Goal: Transaction & Acquisition: Purchase product/service

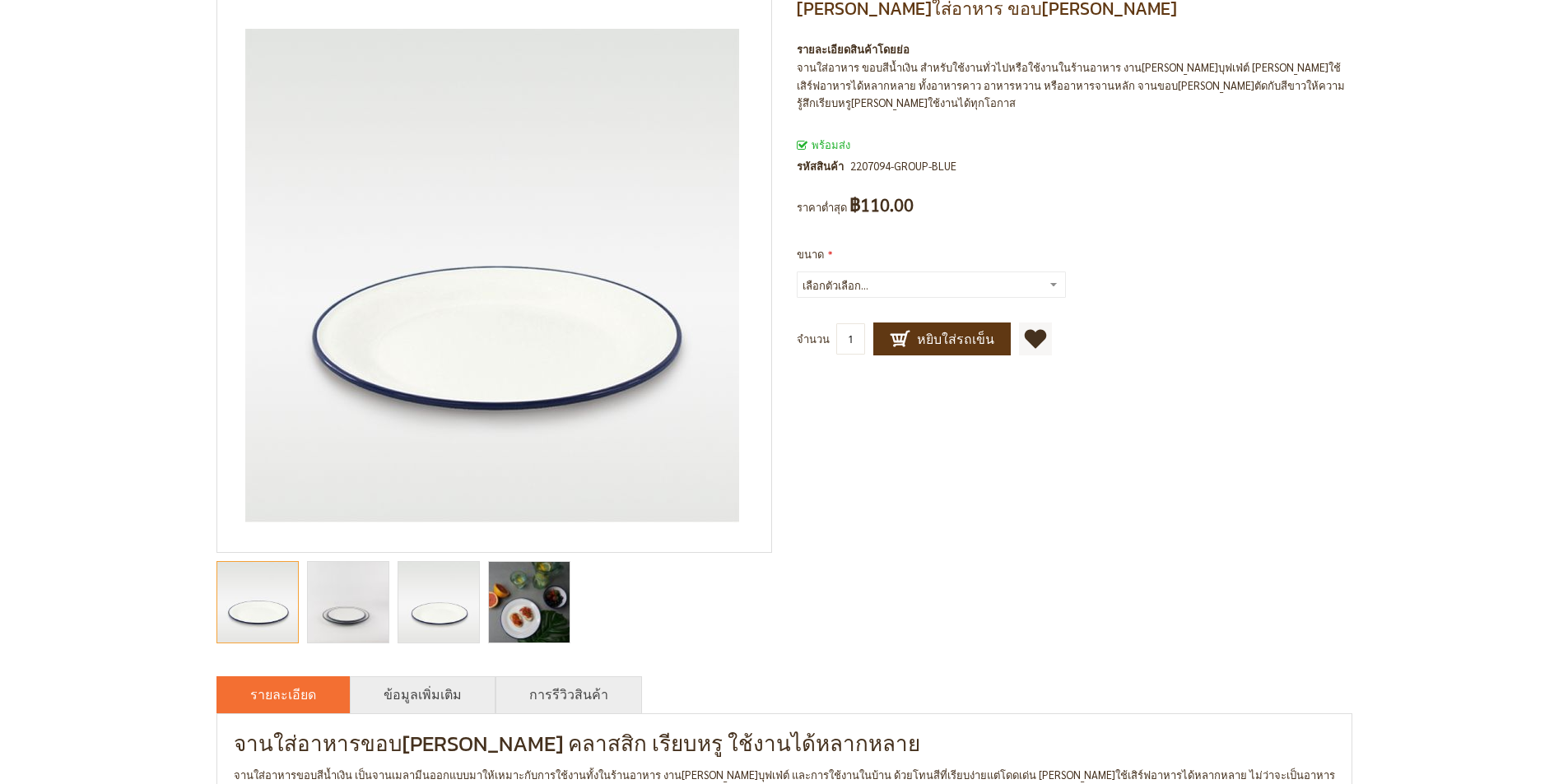
scroll to position [411, 0]
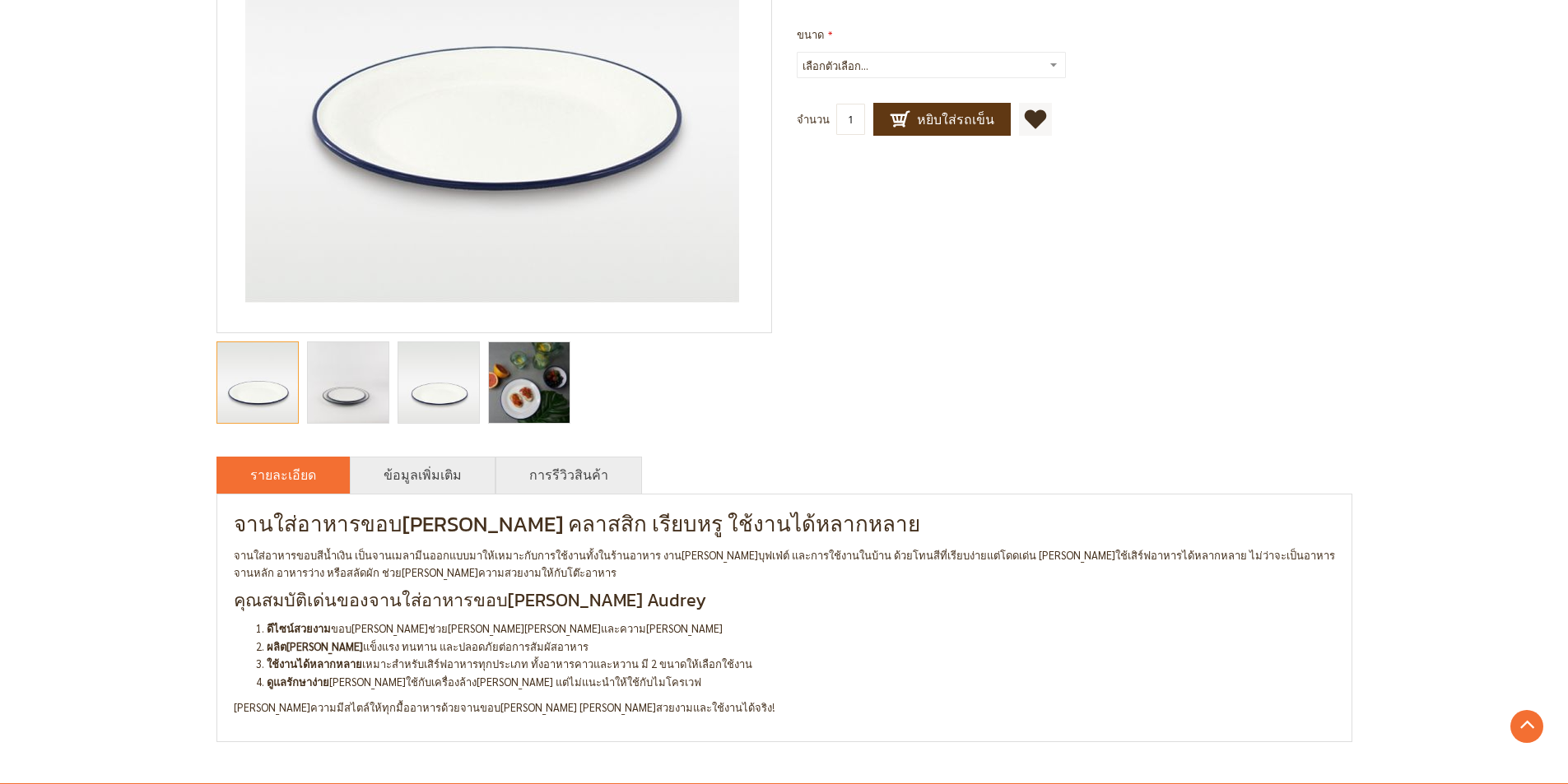
click at [352, 393] on img "Audrey จานใส่อาหาร ขอบน้ำเงิน" at bounding box center [347, 383] width 121 height 80
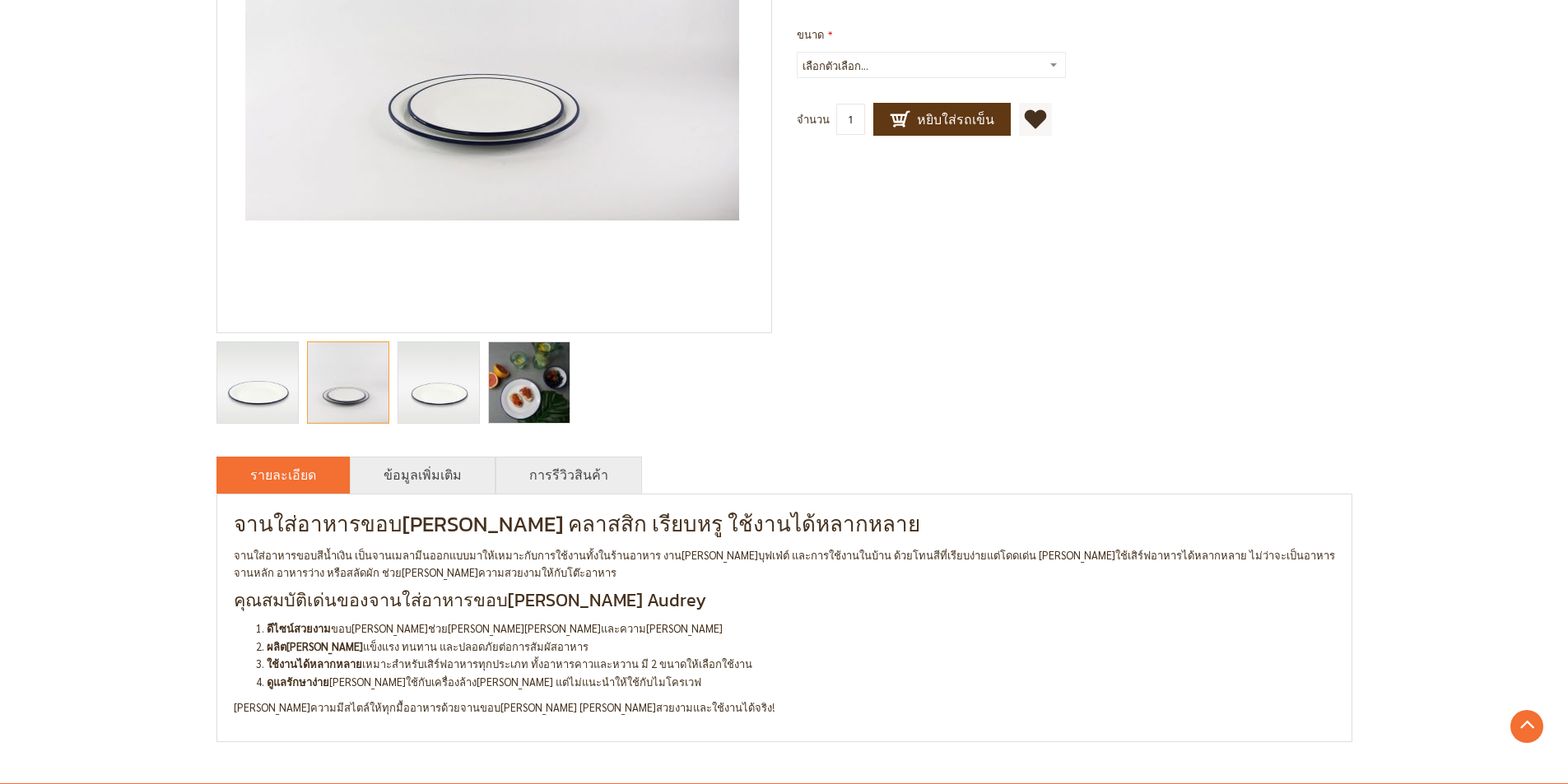
click at [445, 394] on img "Audrey จานใส่อาหาร ขอบน้ำเงิน" at bounding box center [438, 383] width 81 height 80
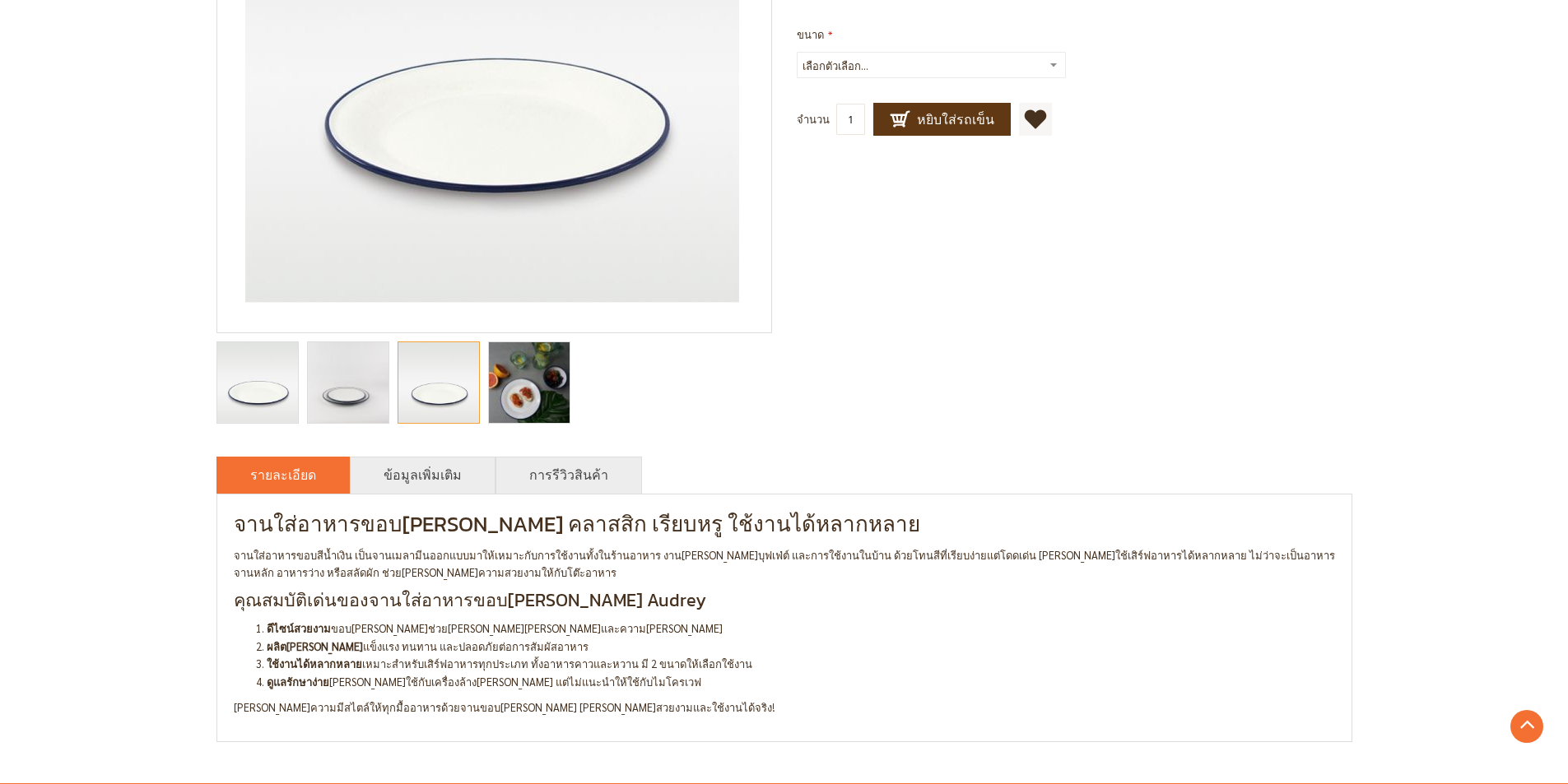
click at [378, 402] on img "Audrey จานใส่อาหาร ขอบน้ำเงิน" at bounding box center [347, 383] width 121 height 80
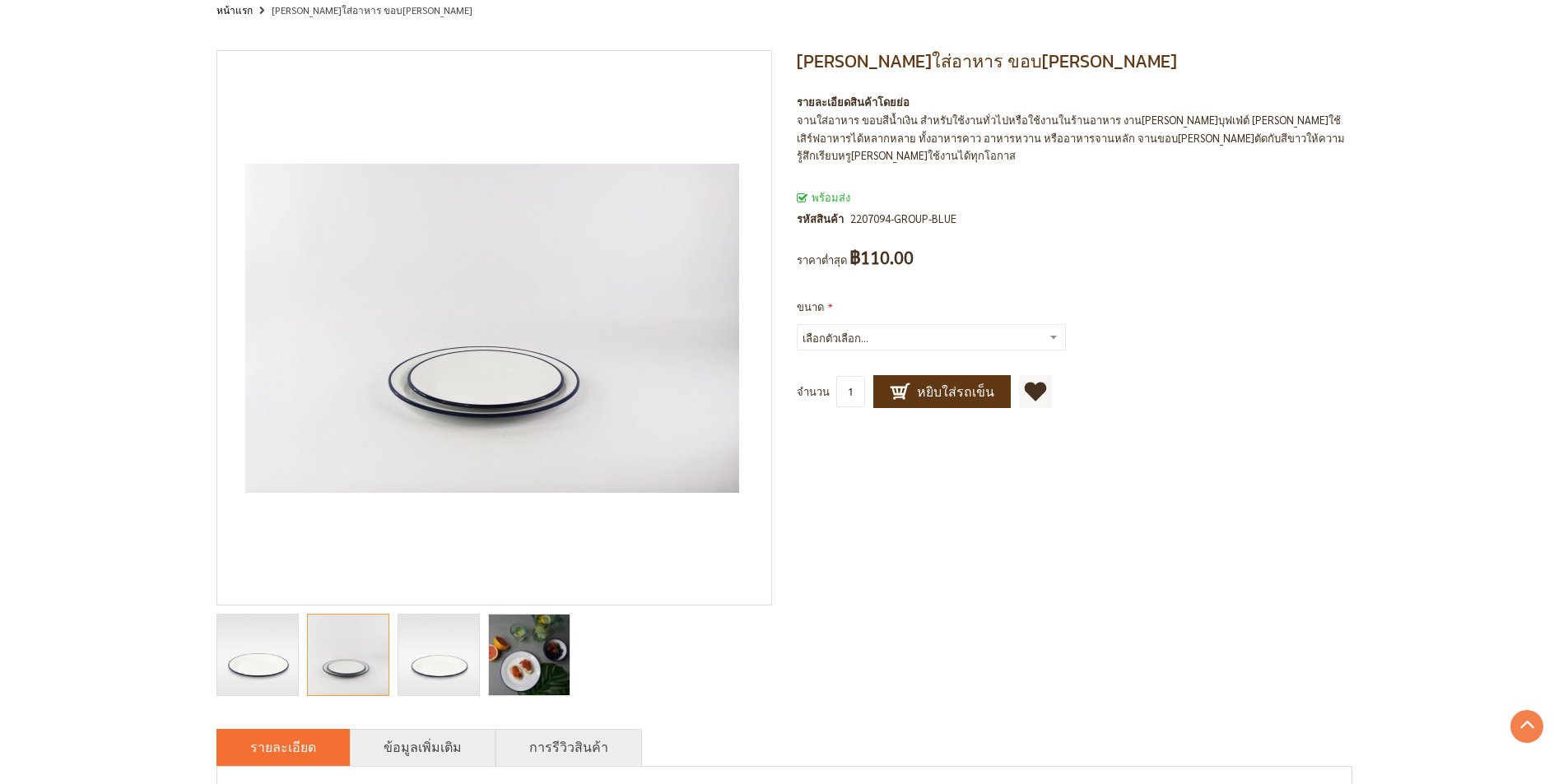
scroll to position [82, 0]
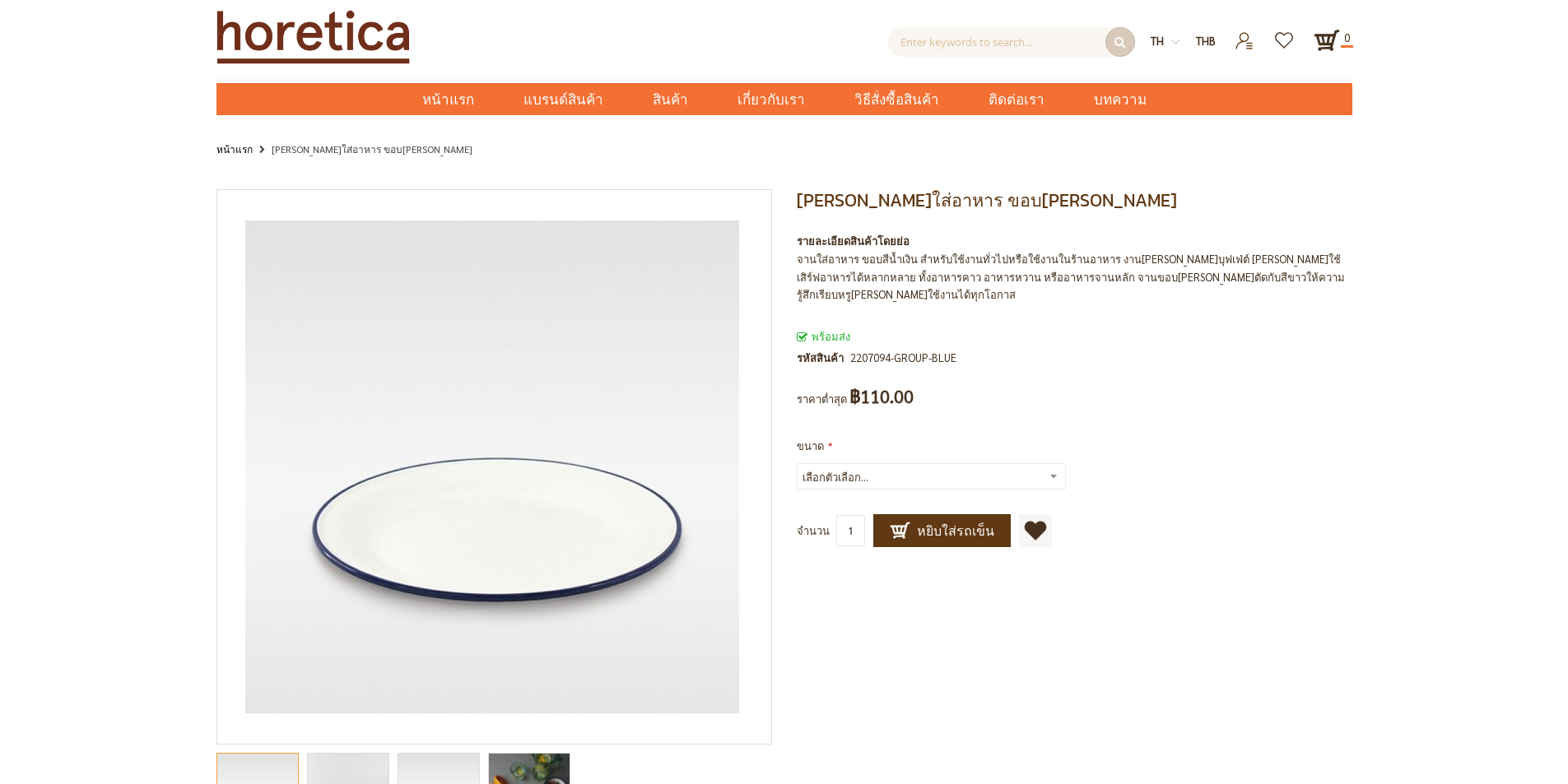
click at [889, 463] on select "เลือกตัวเลือก... กลาง ใหญ่ +฿40.00" at bounding box center [931, 476] width 269 height 26
select select "49"
click at [797, 463] on select "เลือกตัวเลือก... กลาง ใหญ่ +฿40.00" at bounding box center [931, 476] width 269 height 26
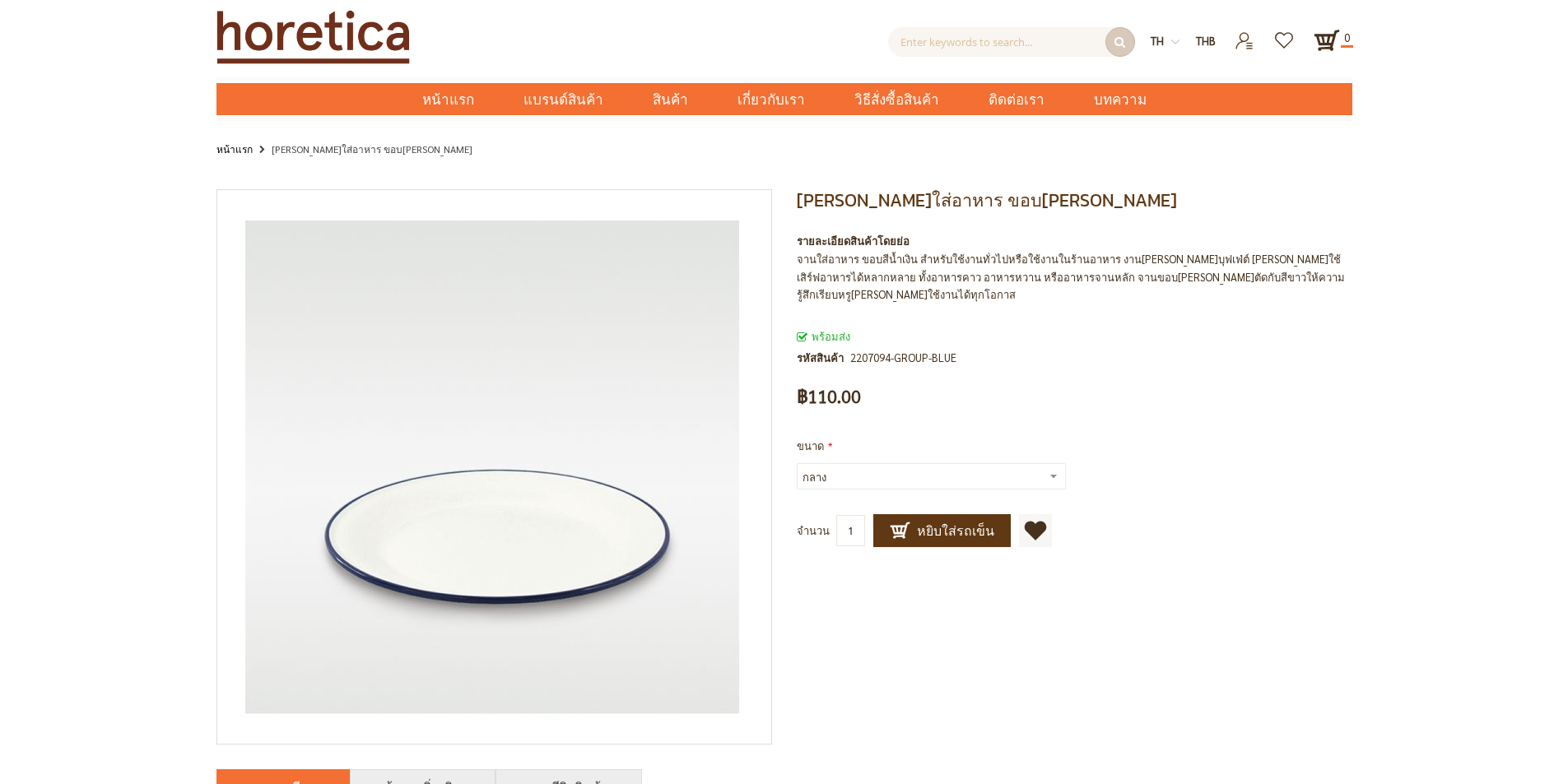
click at [869, 466] on select "เลือกตัวเลือก... กลาง ใหญ่ +฿40.00" at bounding box center [931, 476] width 269 height 26
select select
click at [797, 463] on select "เลือกตัวเลือก... กลาง ใหญ่ +฿40.00" at bounding box center [931, 476] width 269 height 26
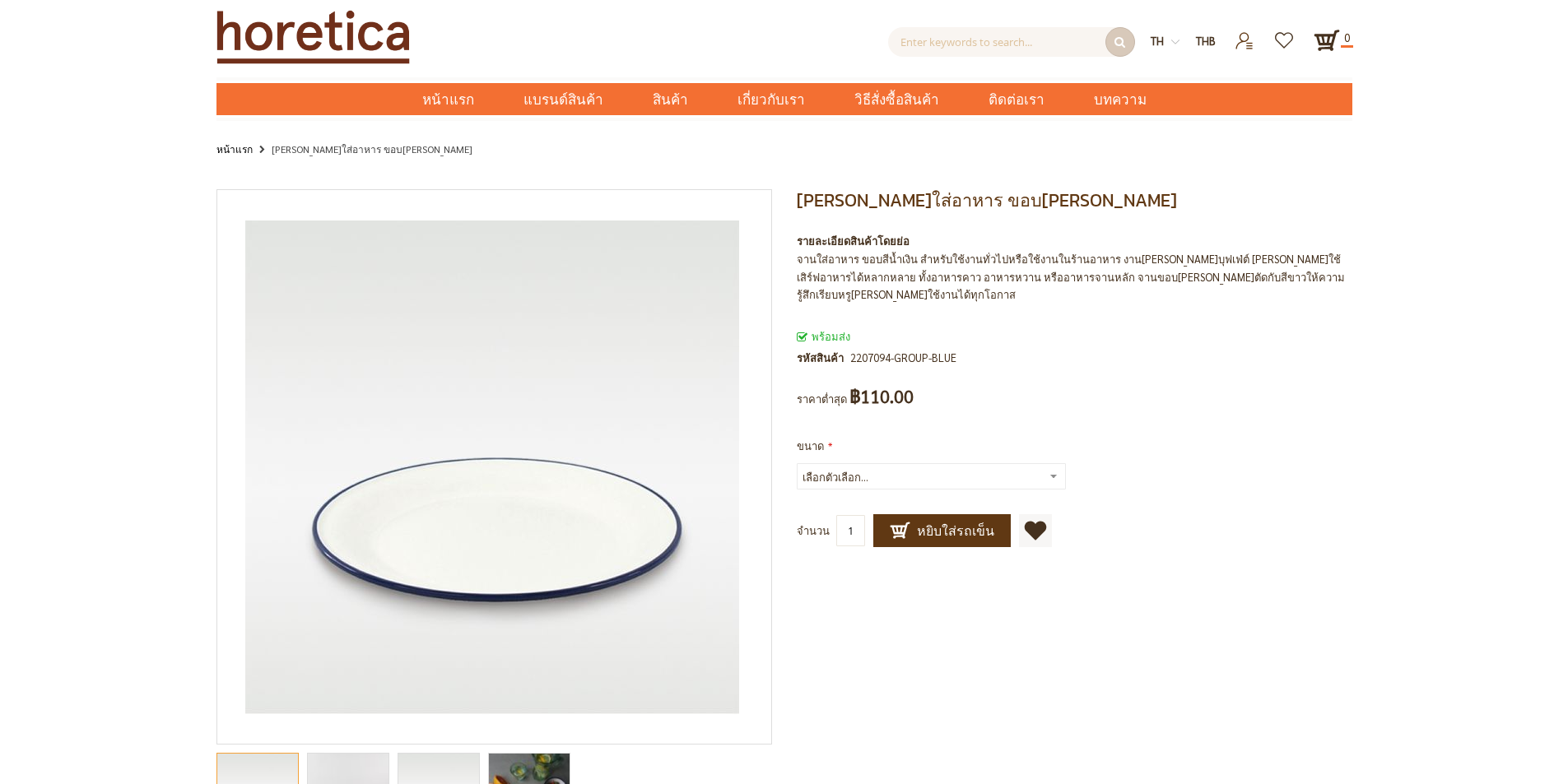
click at [862, 463] on select "เลือกตัวเลือก... กลาง ใหญ่ +฿40.00" at bounding box center [931, 476] width 269 height 26
click at [951, 388] on div "พร้อมส่ง รหัสสินค้า 2207094-GROUP-BLUE เป็นคนแรกที่รีวิวสินค้านี้ ราคาต่ำสุด ฿1…" at bounding box center [1074, 374] width 555 height 108
